Goal: Transaction & Acquisition: Purchase product/service

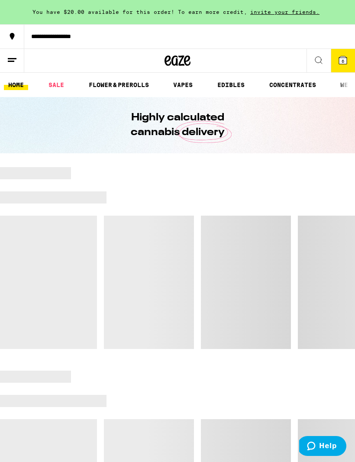
click at [340, 63] on icon at bounding box center [343, 60] width 8 height 8
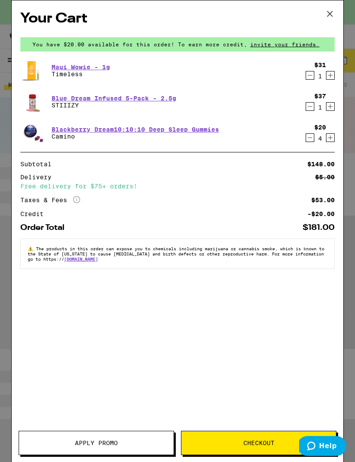
click at [101, 447] on button "Apply Promo" at bounding box center [96, 443] width 155 height 24
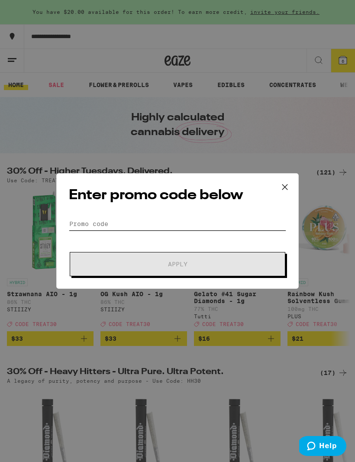
click at [99, 221] on input "Promo Code" at bounding box center [177, 223] width 217 height 13
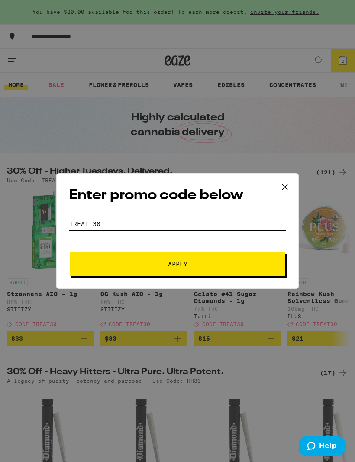
type input "Treat 30"
click at [152, 263] on span "Apply" at bounding box center [178, 264] width 156 height 6
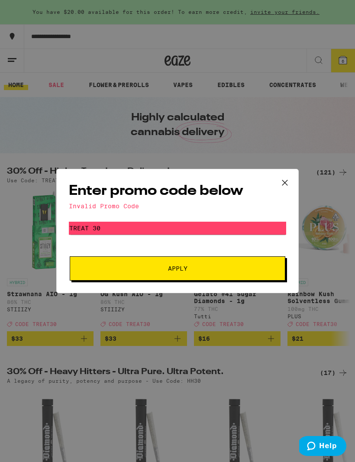
click at [171, 271] on span "Apply" at bounding box center [177, 268] width 19 height 6
click at [145, 271] on span "Apply" at bounding box center [178, 268] width 156 height 6
click at [286, 183] on icon at bounding box center [284, 182] width 13 height 13
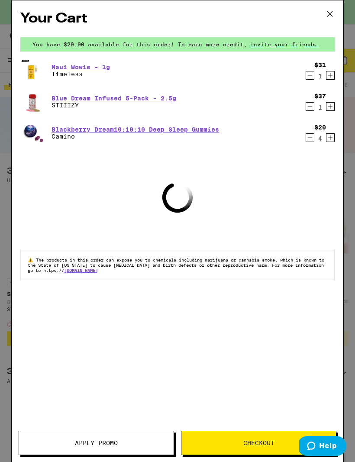
click at [82, 445] on span "Apply Promo" at bounding box center [96, 443] width 43 height 6
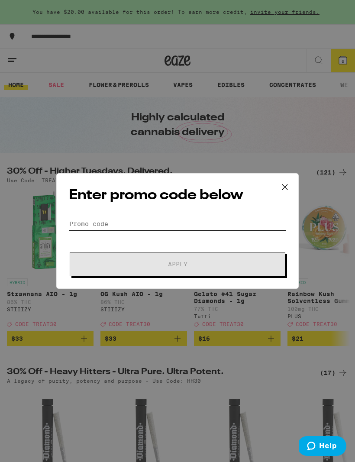
click at [80, 225] on input "Promo Code" at bounding box center [177, 223] width 217 height 13
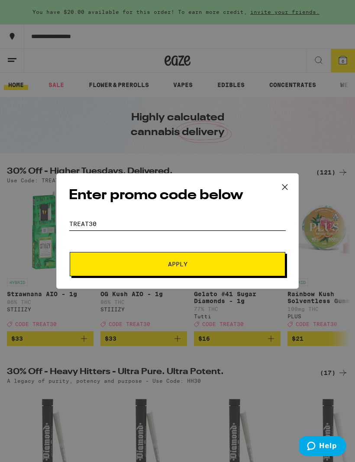
type input "Treat30"
click at [168, 266] on span "Apply" at bounding box center [177, 264] width 19 height 6
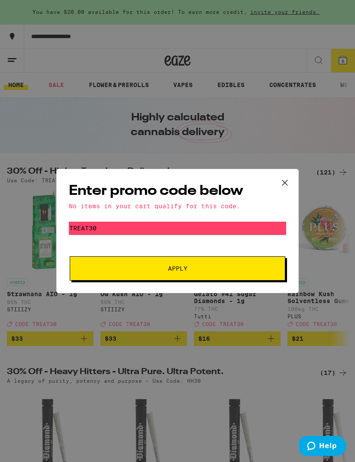
click at [283, 183] on icon at bounding box center [284, 182] width 5 height 5
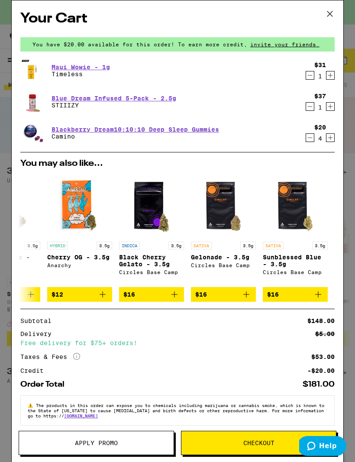
scroll to position [0, 404]
click at [146, 449] on button "Apply Promo" at bounding box center [96, 443] width 155 height 24
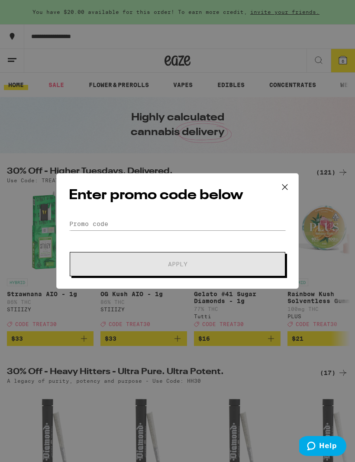
click at [285, 189] on icon at bounding box center [284, 186] width 13 height 13
